Goal: Navigation & Orientation: Find specific page/section

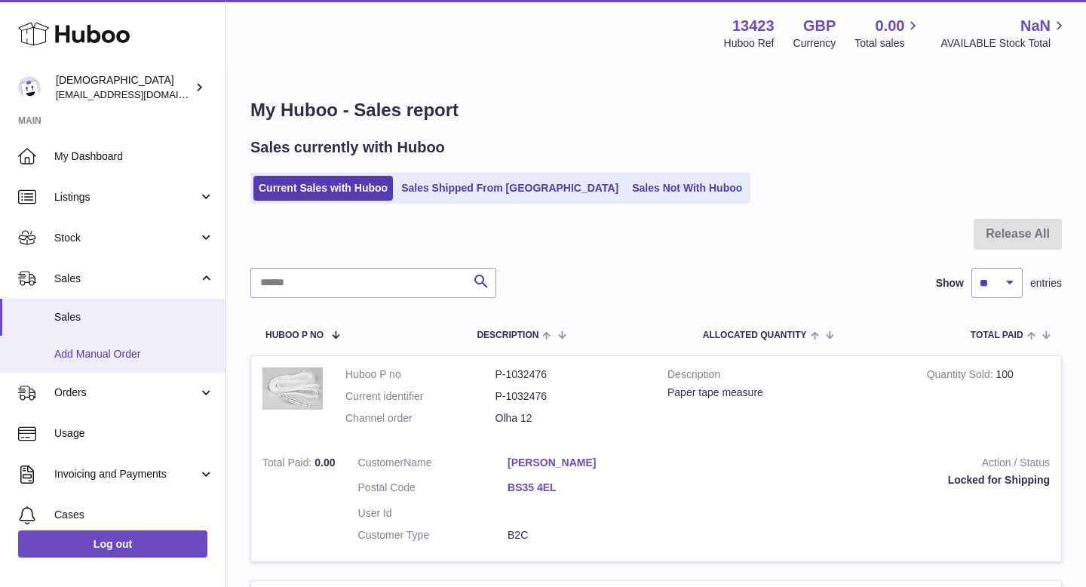
click at [136, 353] on span "Add Manual Order" at bounding box center [134, 354] width 160 height 14
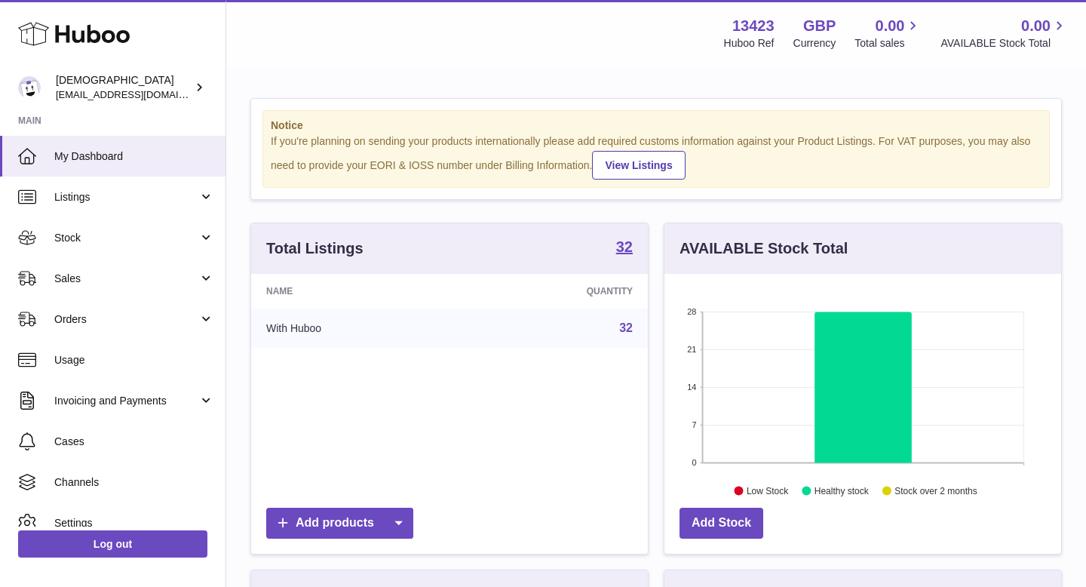
scroll to position [235, 397]
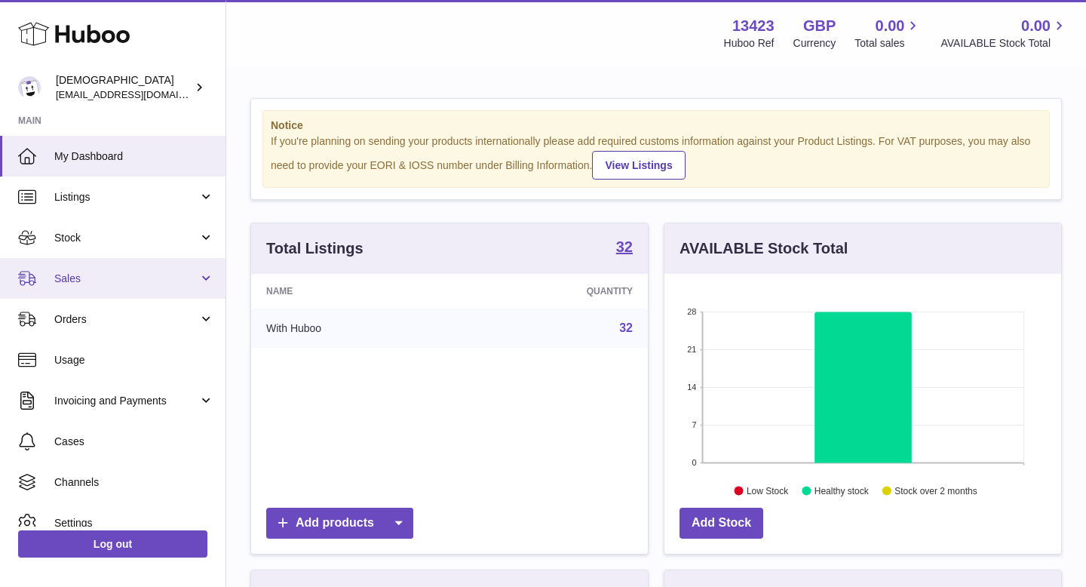
click at [124, 282] on span "Sales" at bounding box center [126, 278] width 144 height 14
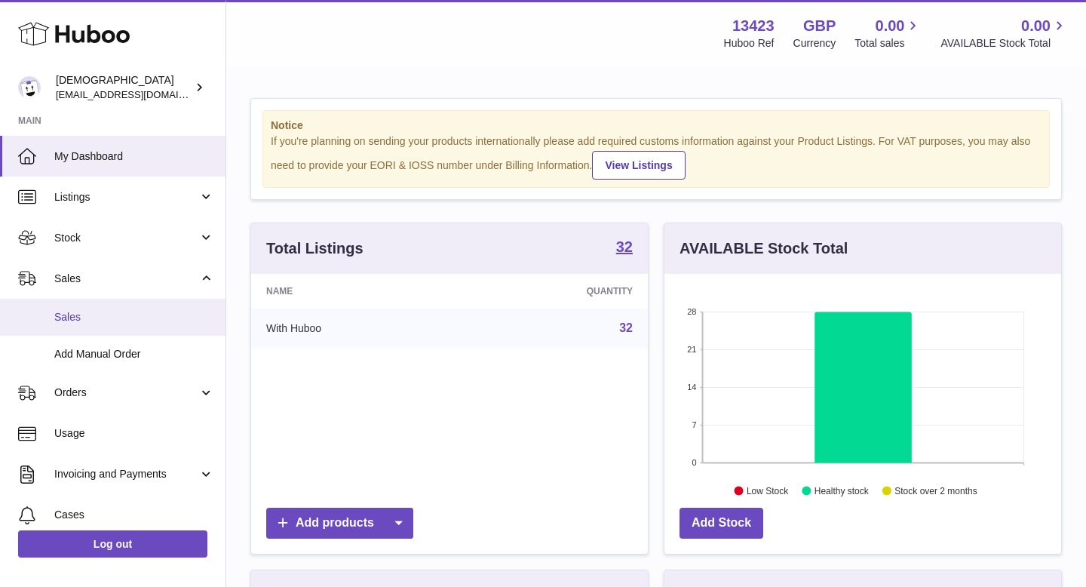
click at [124, 305] on link "Sales" at bounding box center [112, 317] width 225 height 37
